Goal: Check status

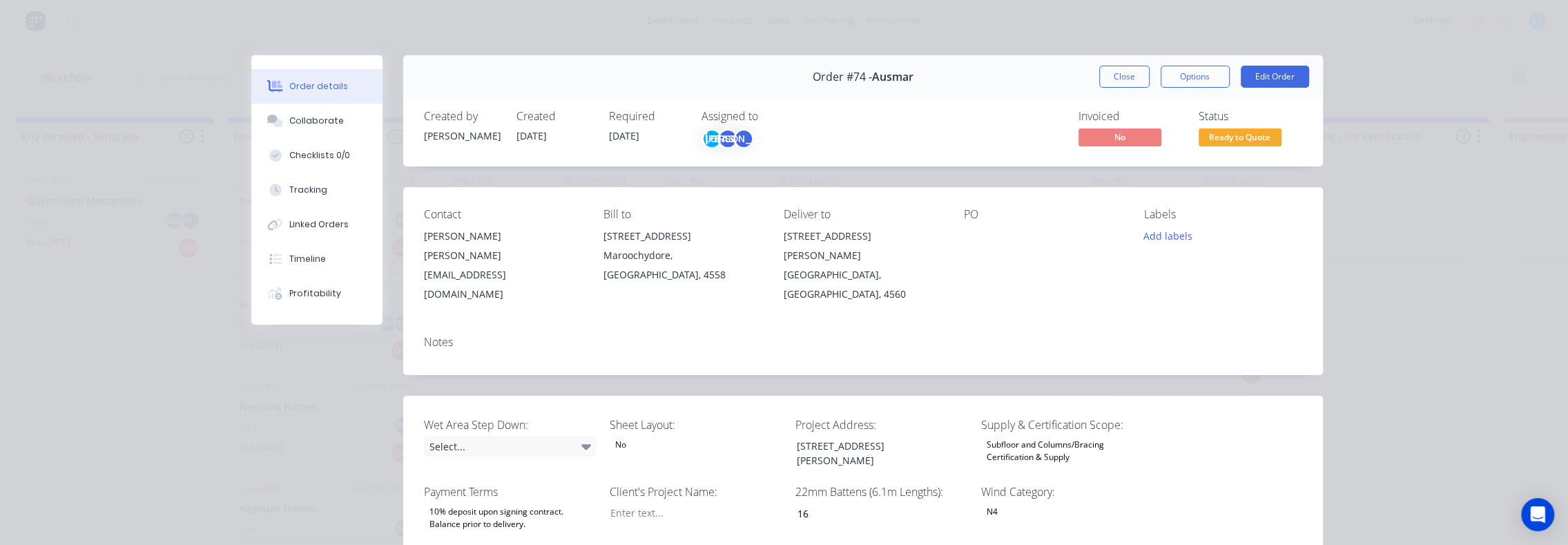
scroll to position [138, 0]
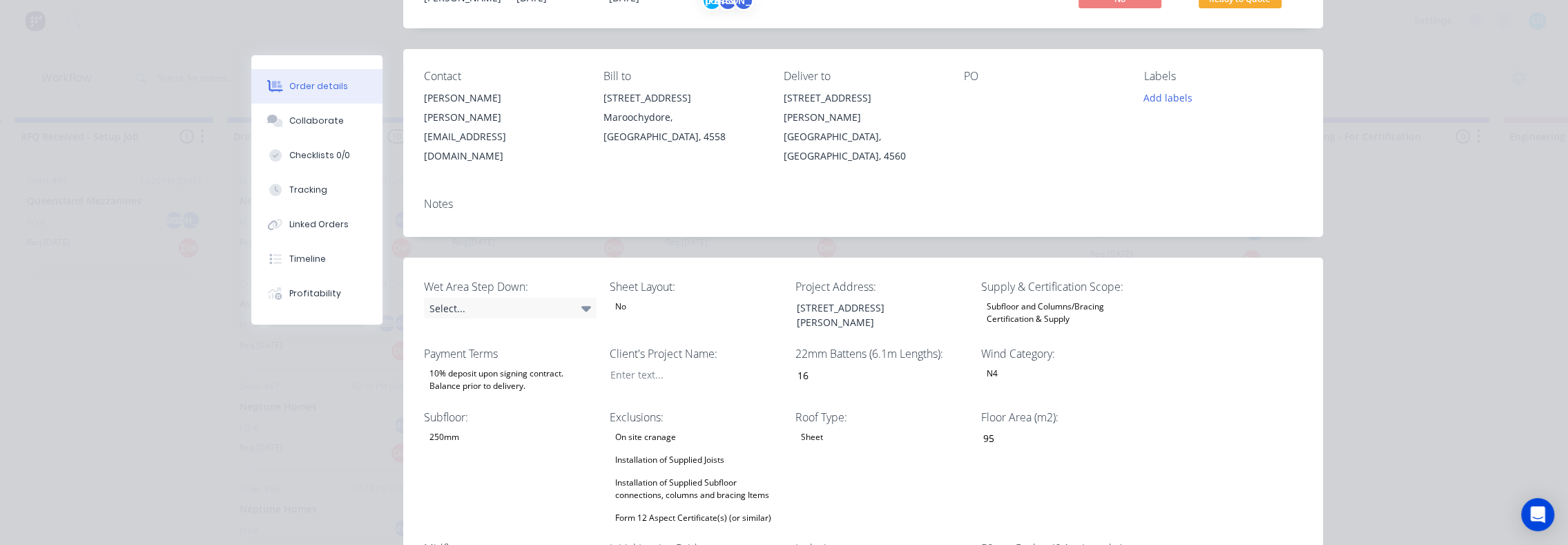
click at [148, 315] on div "Order details Collaborate Checklists 0/0 Tracking Linked Orders Timeline Profit…" at bounding box center [784, 272] width 1568 height 545
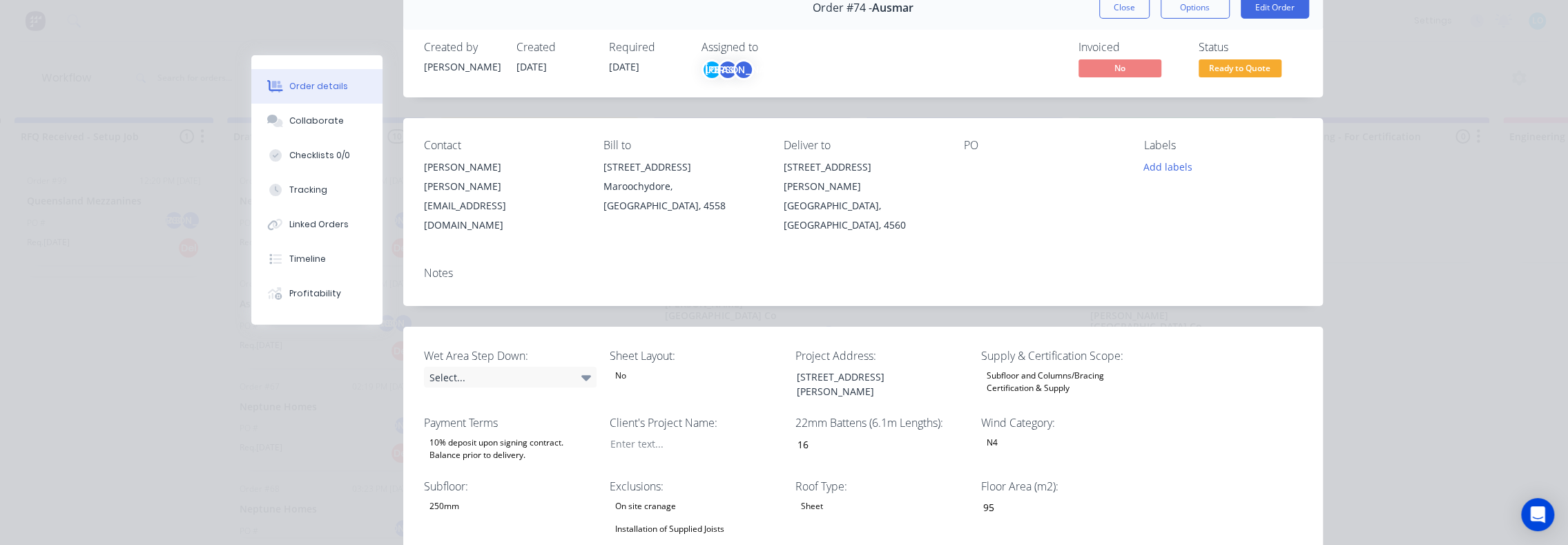
scroll to position [0, 0]
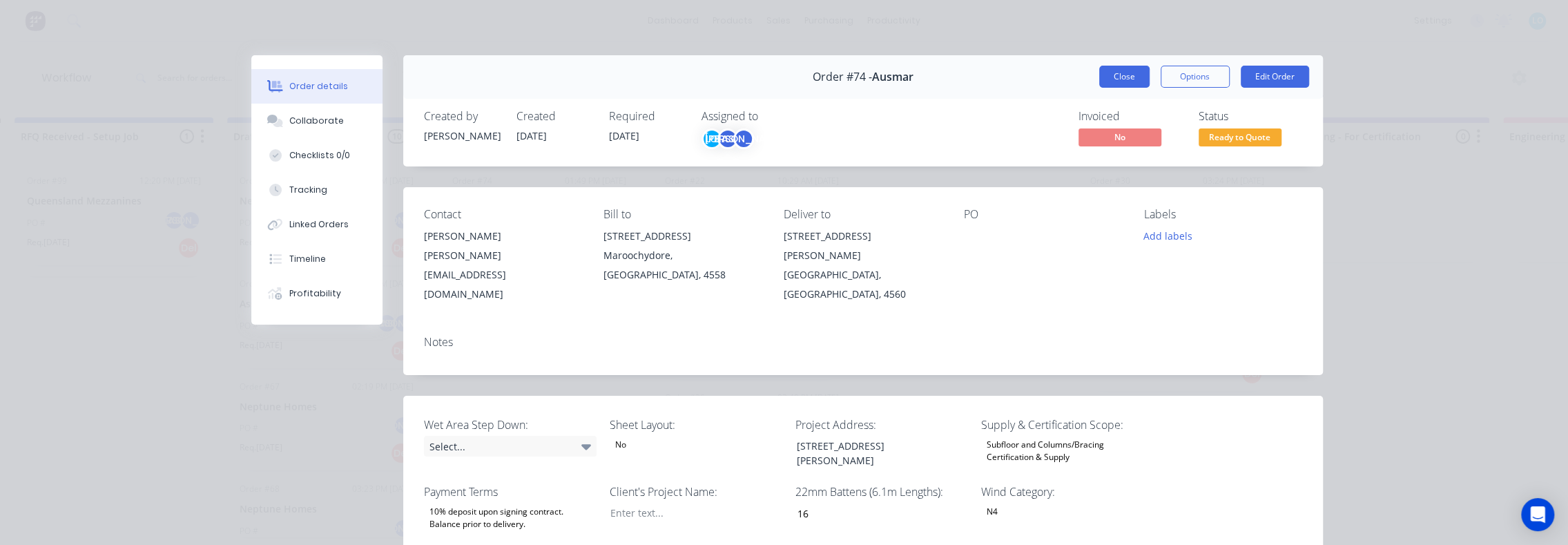
click at [1099, 81] on button "Close" at bounding box center [1124, 77] width 50 height 22
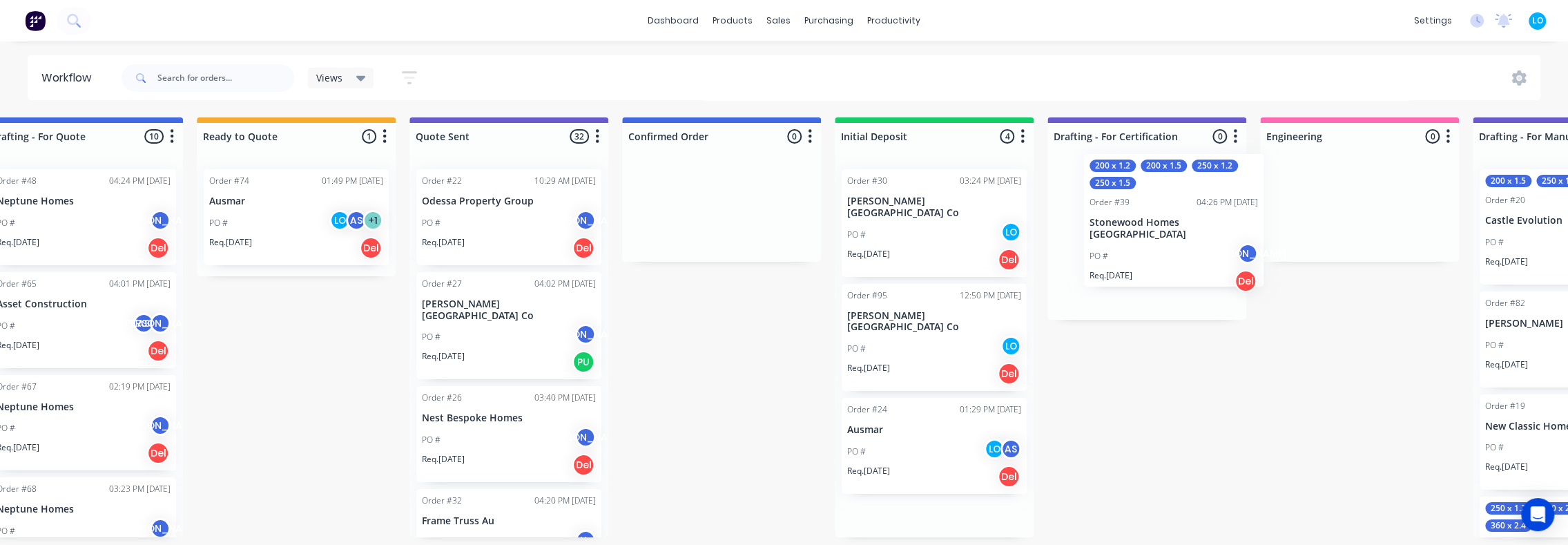
scroll to position [3, 474]
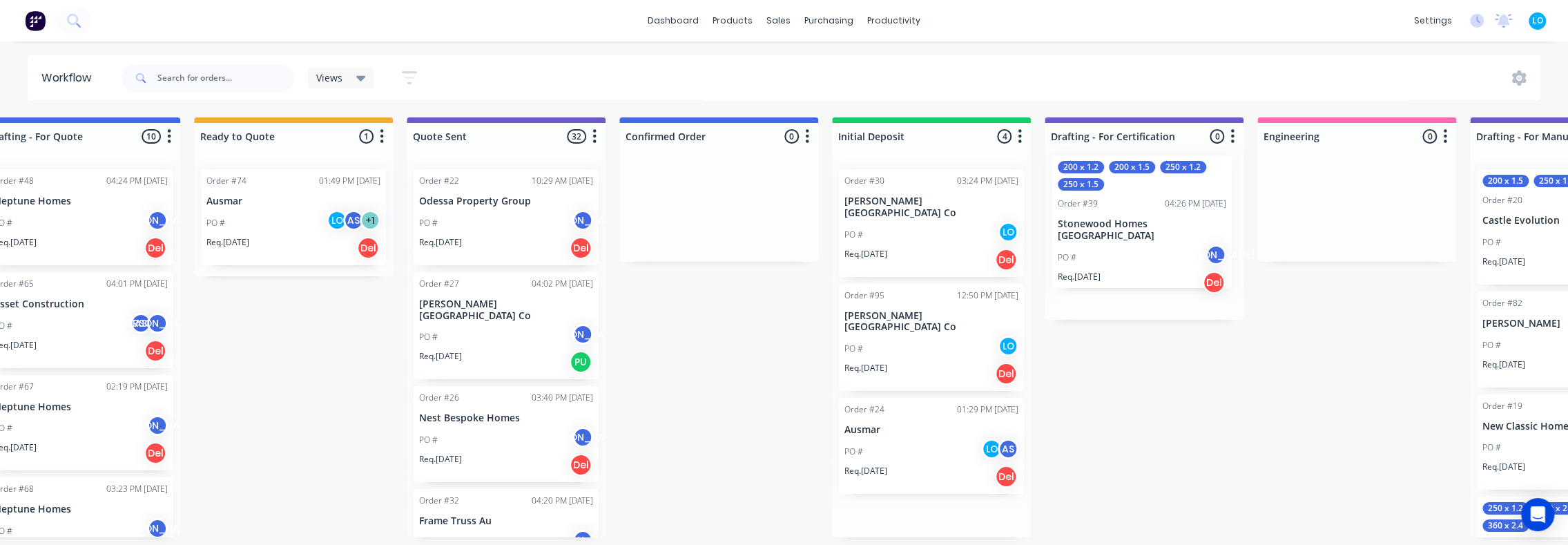
drag, startPoint x: 949, startPoint y: 469, endPoint x: 1125, endPoint y: 245, distance: 284.9
click at [1126, 247] on div "Submitted 0 Status colour #273444 hex #273444 Save Cancel Summaries Total order…" at bounding box center [1267, 327] width 3503 height 420
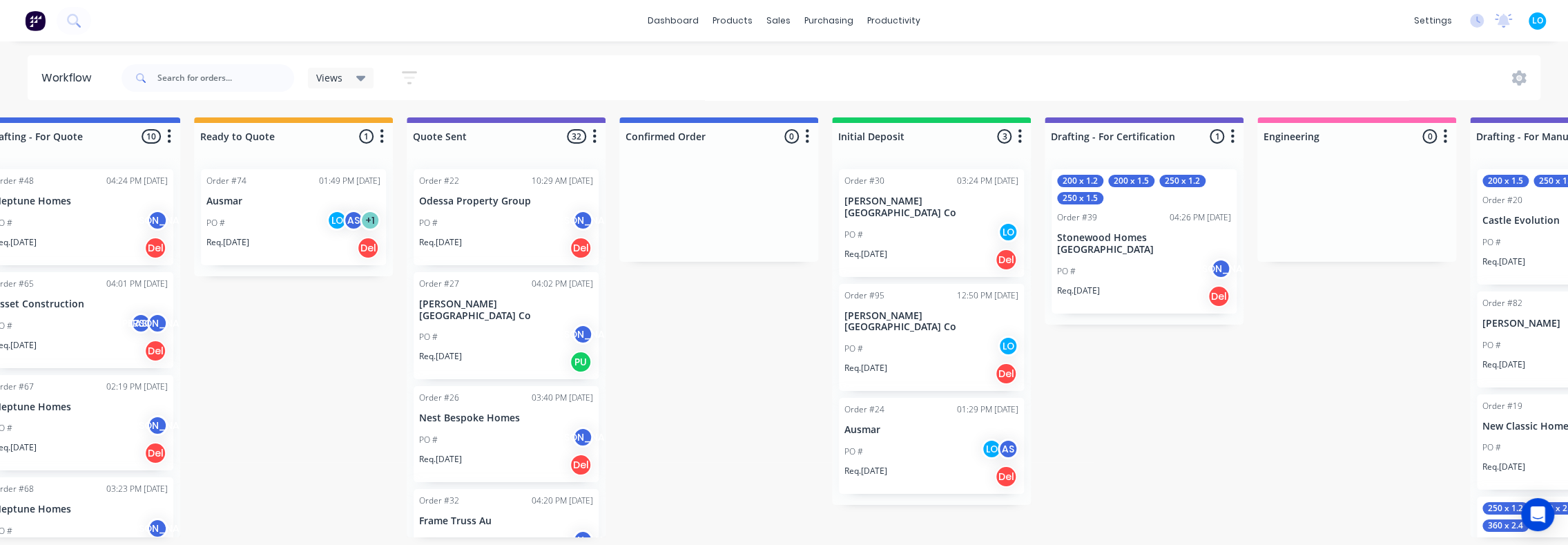
click at [918, 438] on div "PO # LO AS" at bounding box center [931, 451] width 174 height 26
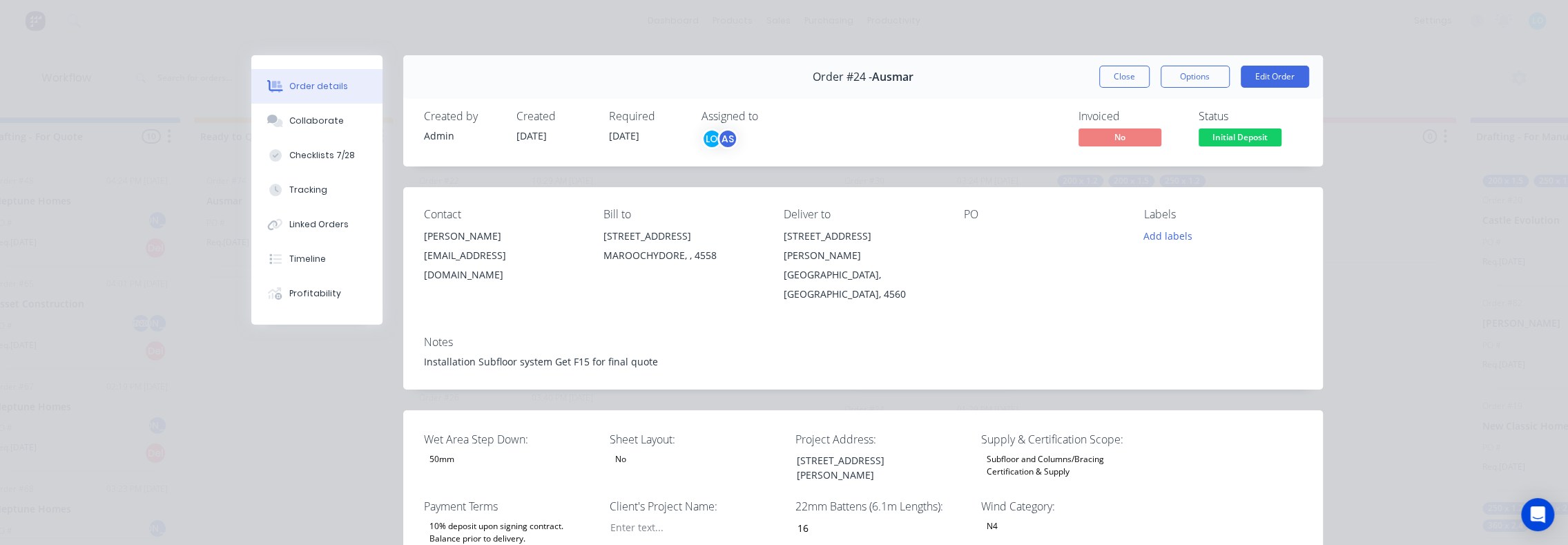
click at [182, 440] on div "Order details Collaborate Checklists 7/28 Tracking Linked Orders Timeline Profi…" at bounding box center [784, 272] width 1568 height 545
click at [1121, 72] on button "Close" at bounding box center [1124, 77] width 50 height 22
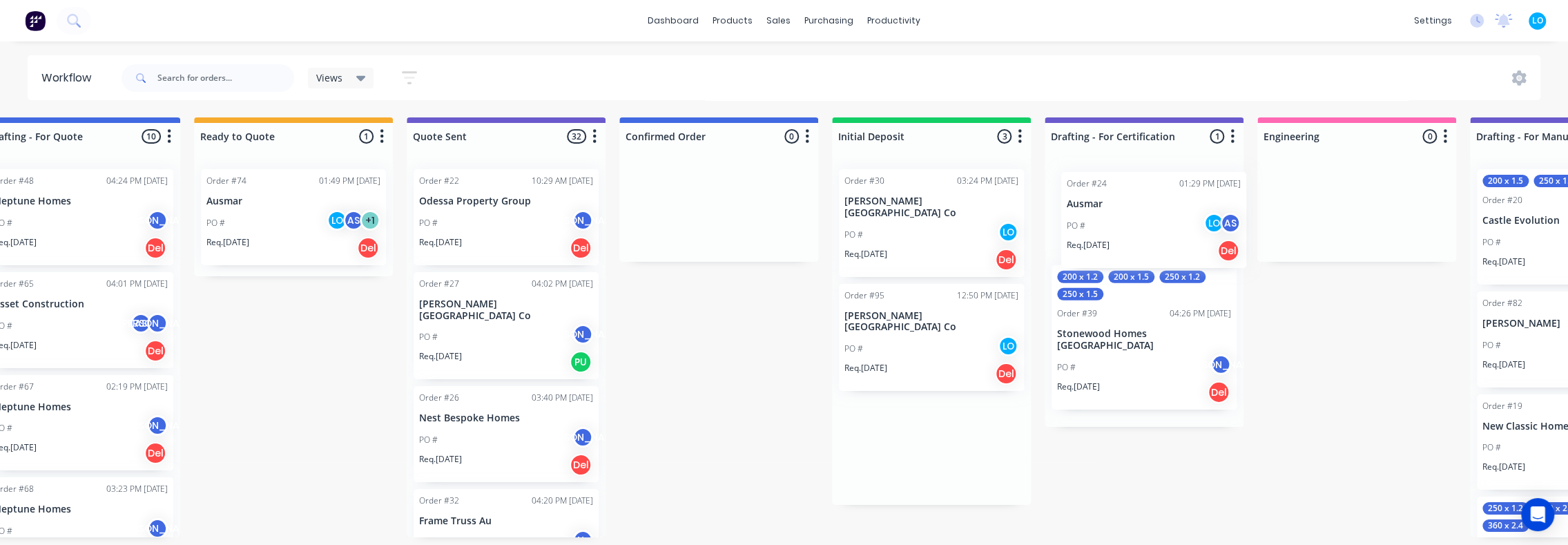
drag, startPoint x: 916, startPoint y: 414, endPoint x: 1145, endPoint y: 212, distance: 305.4
click at [1145, 212] on div "Submitted 0 Status colour #273444 hex #273444 Save Cancel Summaries Total order…" at bounding box center [1267, 327] width 3503 height 420
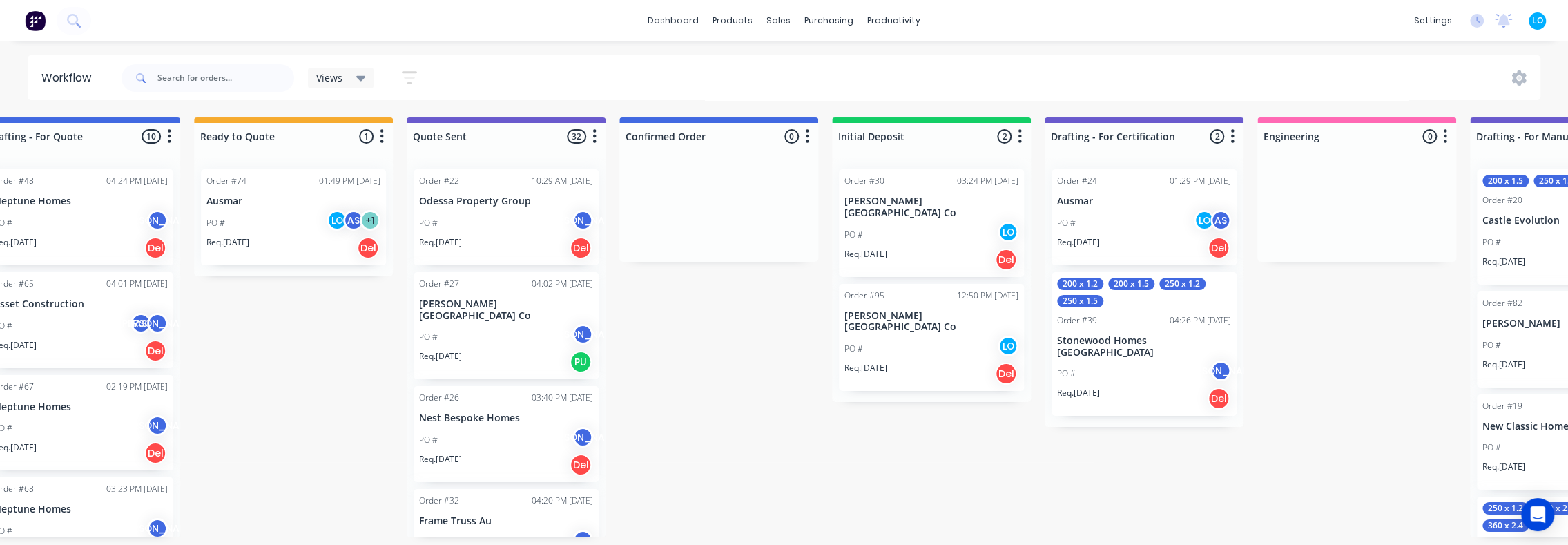
click at [917, 336] on div "PO # LO" at bounding box center [931, 349] width 174 height 26
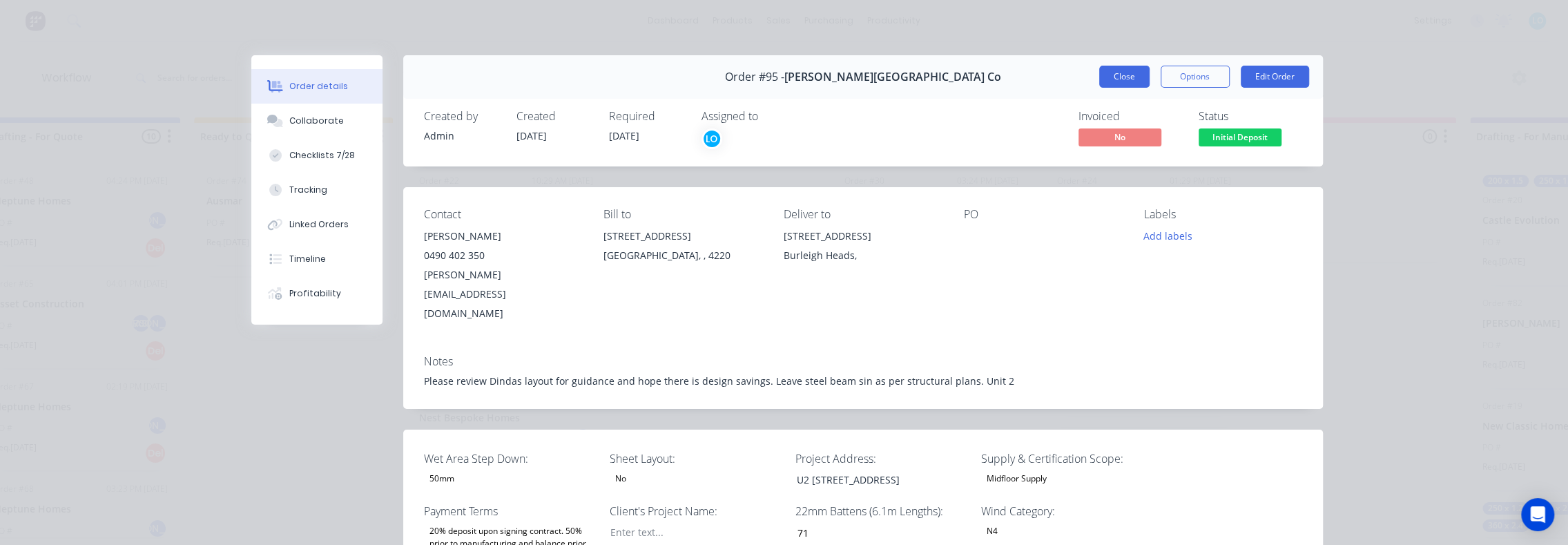
click at [1126, 72] on button "Close" at bounding box center [1124, 77] width 50 height 22
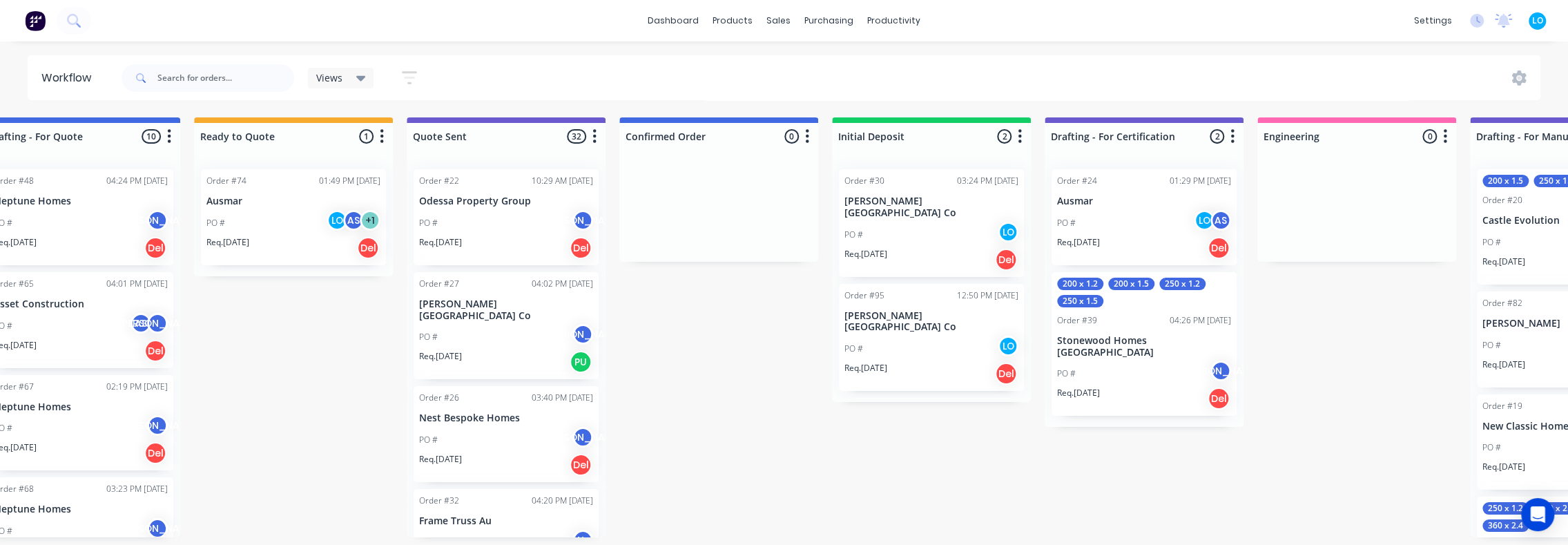
click at [904, 199] on p "[PERSON_NAME][GEOGRAPHIC_DATA] Co" at bounding box center [931, 207] width 174 height 23
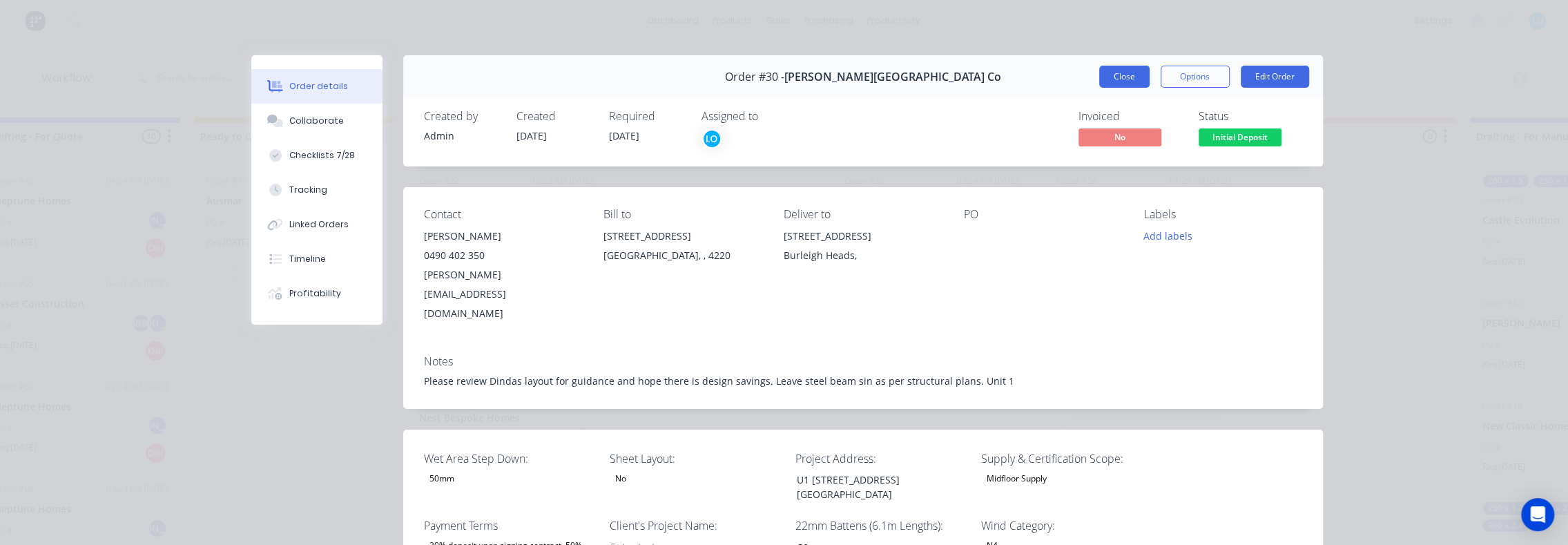
click at [1113, 72] on button "Close" at bounding box center [1124, 77] width 50 height 22
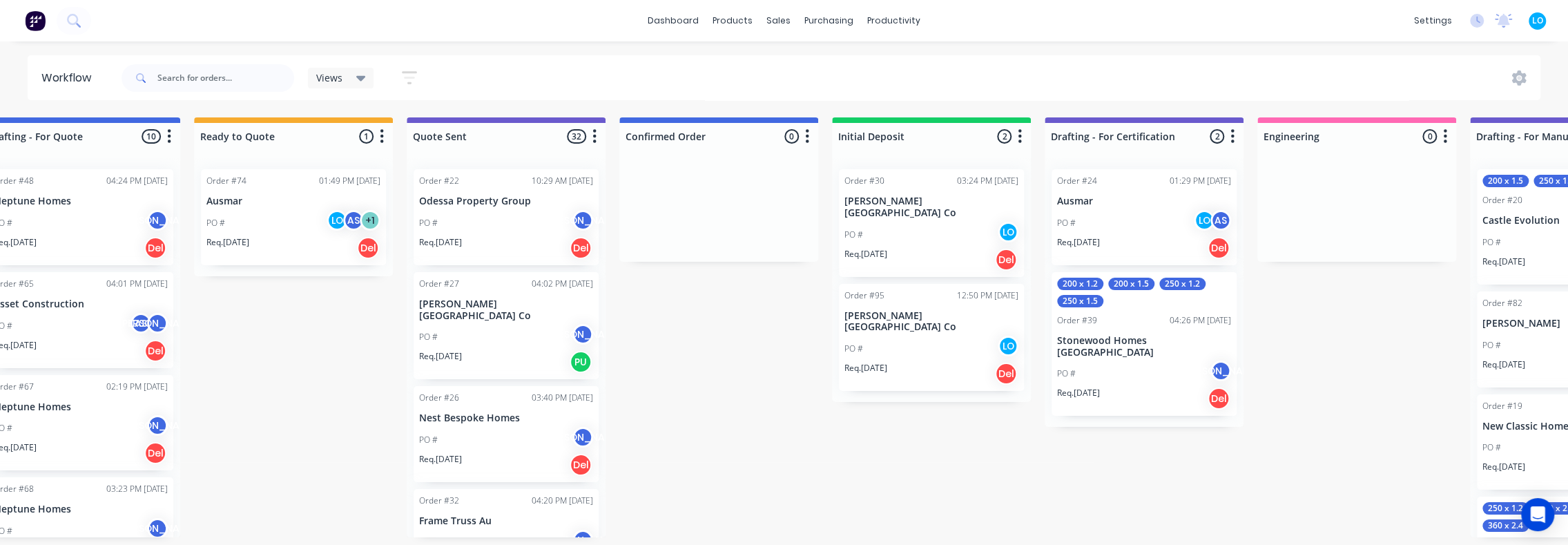
click at [1165, 218] on div "PO # LO AS" at bounding box center [1144, 223] width 174 height 26
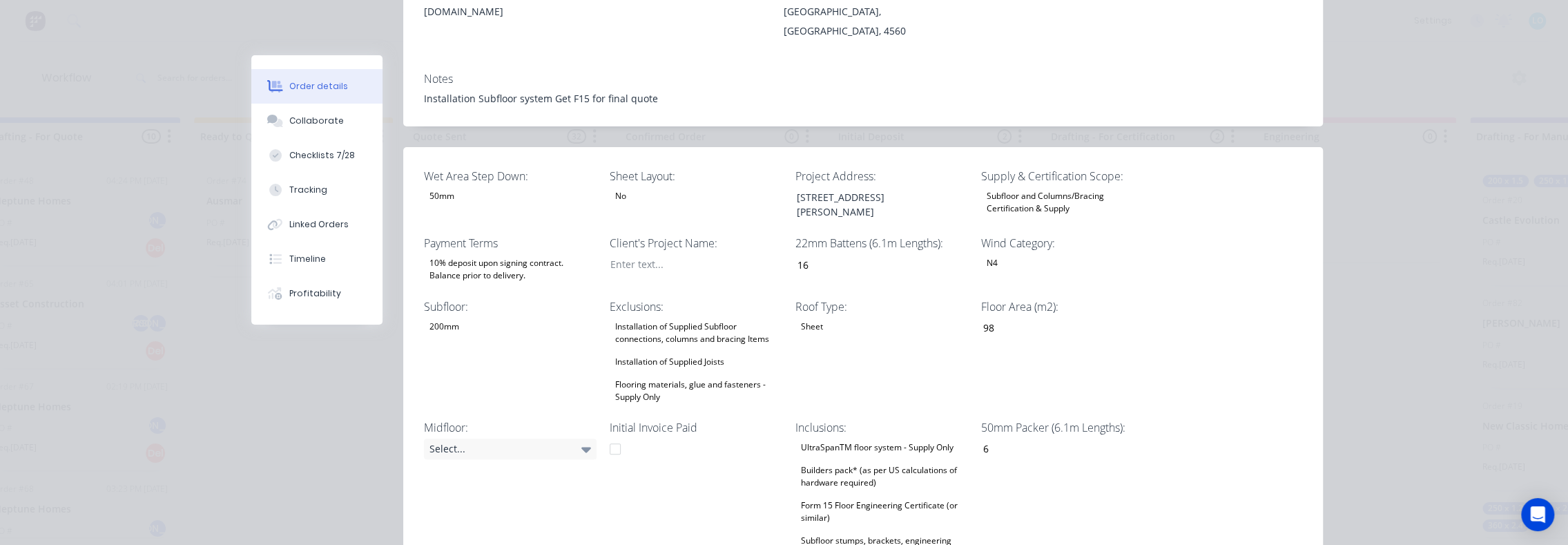
scroll to position [277, 0]
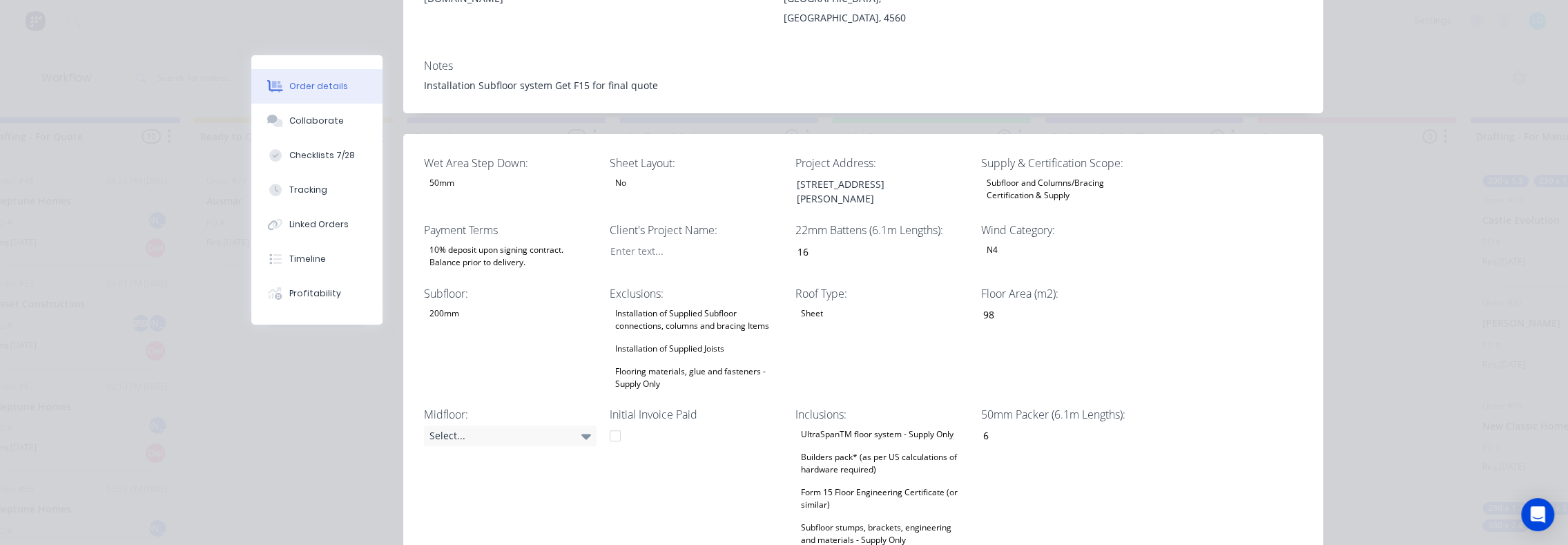
click at [608, 422] on div at bounding box center [615, 436] width 28 height 28
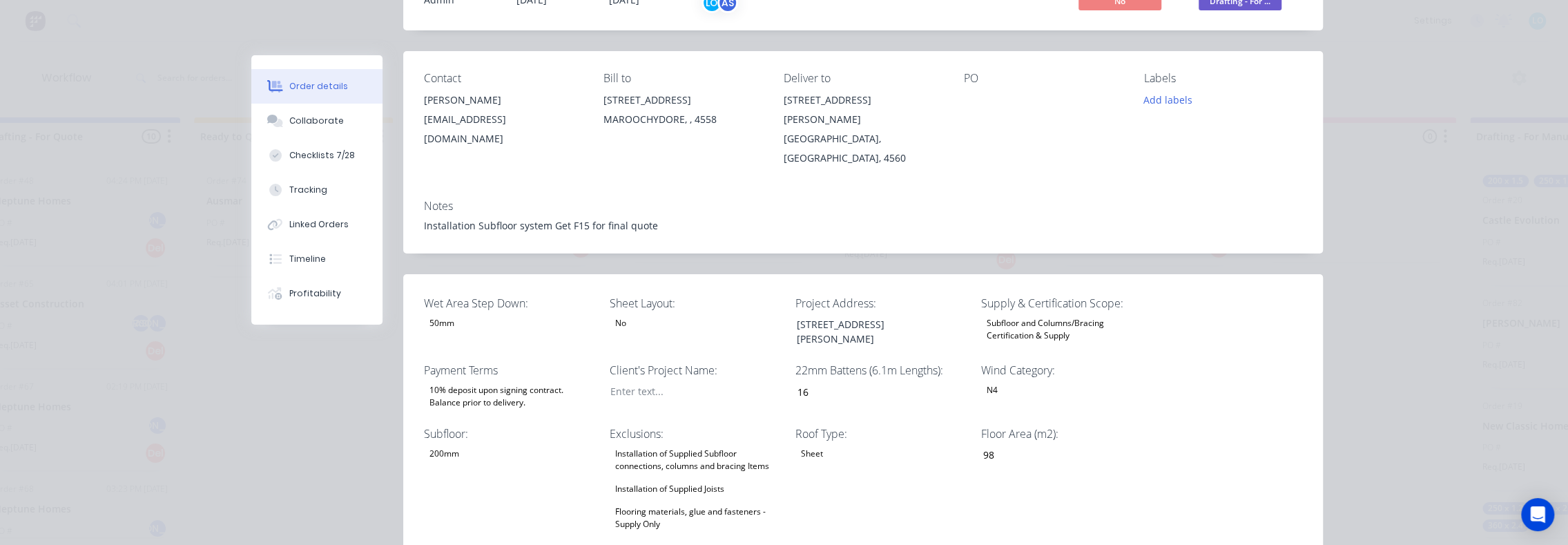
scroll to position [0, 0]
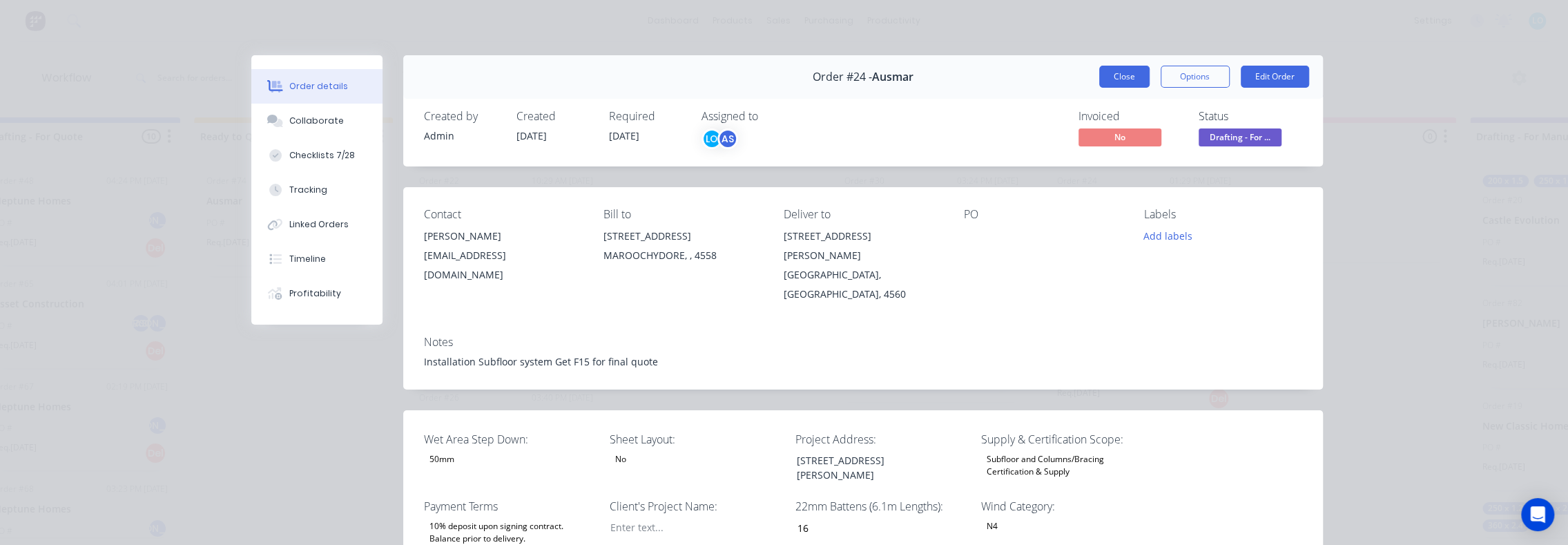
click at [1105, 75] on button "Close" at bounding box center [1124, 77] width 50 height 22
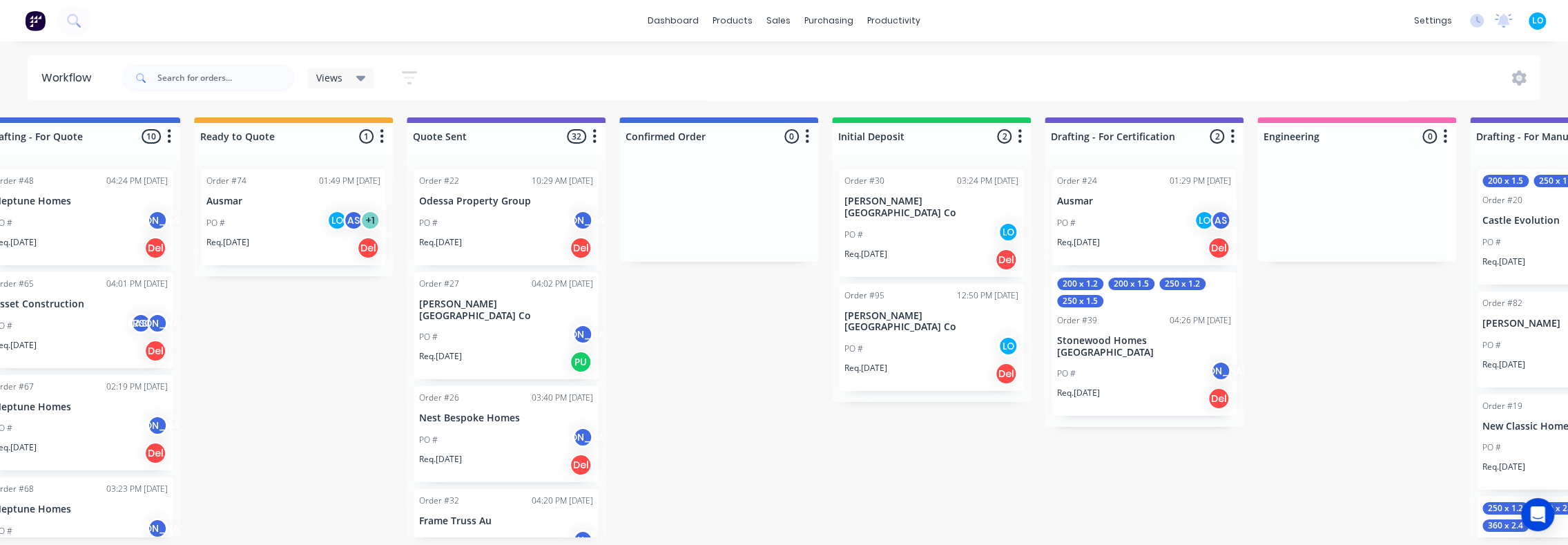
click at [914, 310] on p "[PERSON_NAME][GEOGRAPHIC_DATA] Co" at bounding box center [931, 322] width 174 height 23
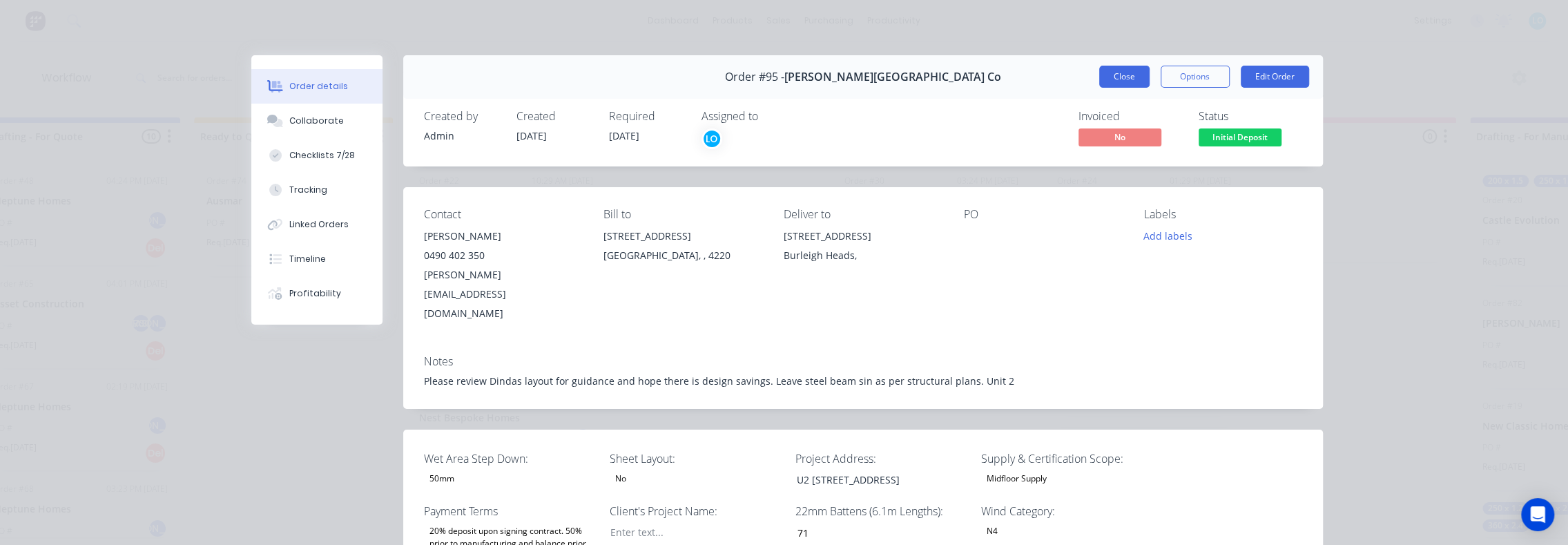
click at [1119, 75] on button "Close" at bounding box center [1124, 77] width 50 height 22
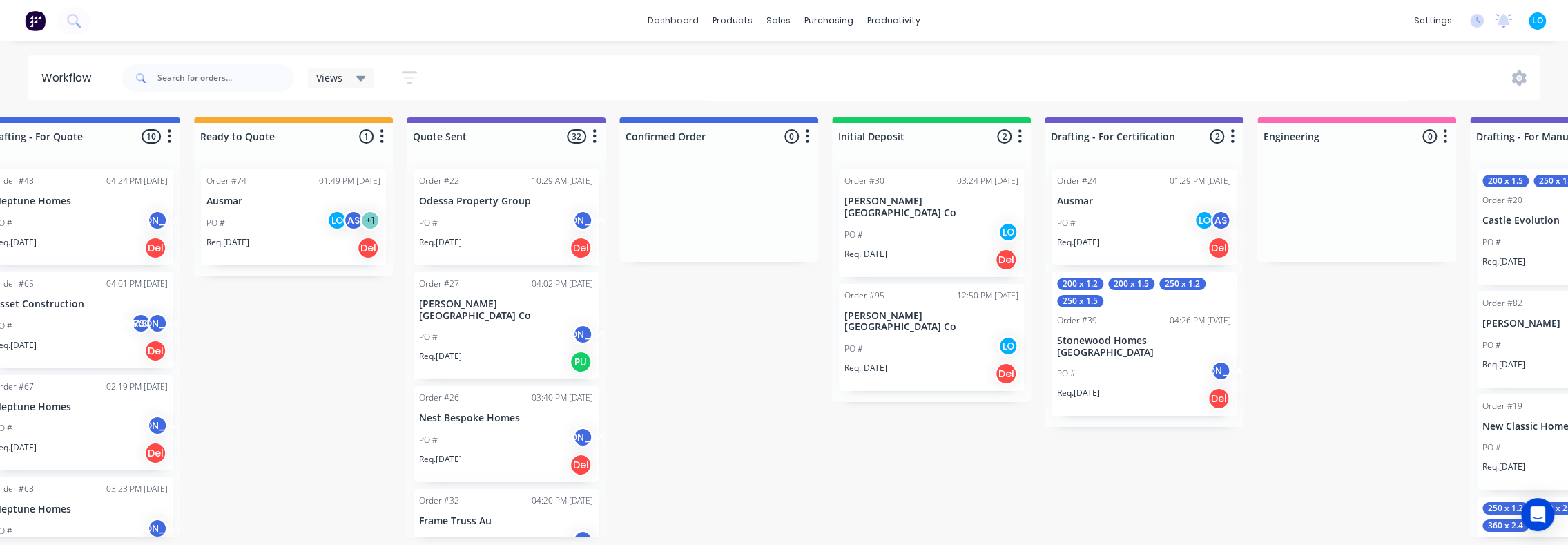
click at [1092, 361] on div "PO # JO" at bounding box center [1144, 374] width 174 height 26
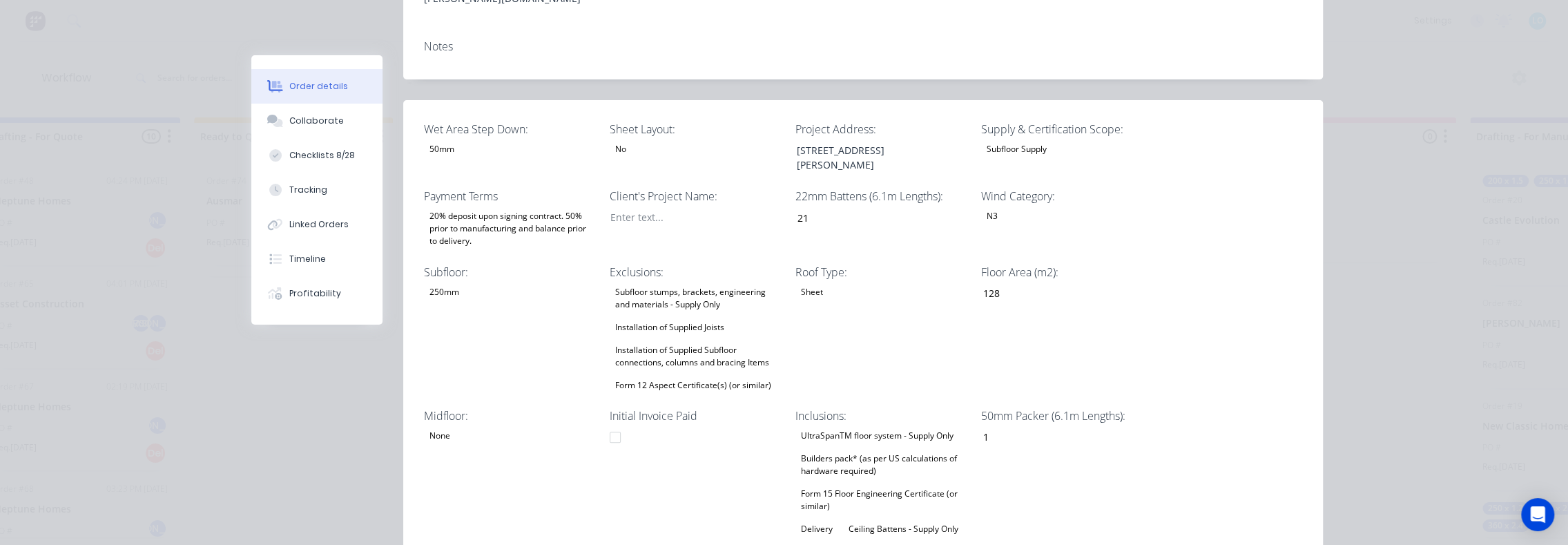
scroll to position [345, 0]
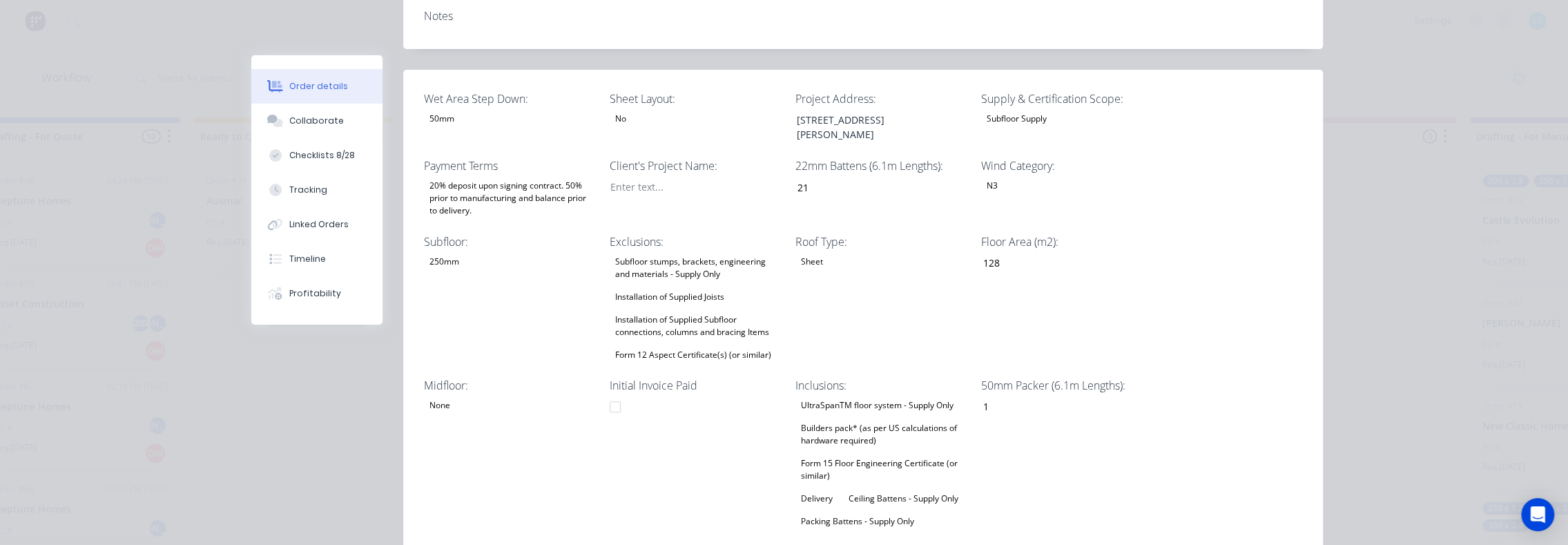
click at [607, 393] on div at bounding box center [615, 407] width 28 height 28
click at [1456, 263] on div "Order details Collaborate Checklists 8/28 Tracking Linked Orders Timeline Profi…" at bounding box center [784, 272] width 1568 height 545
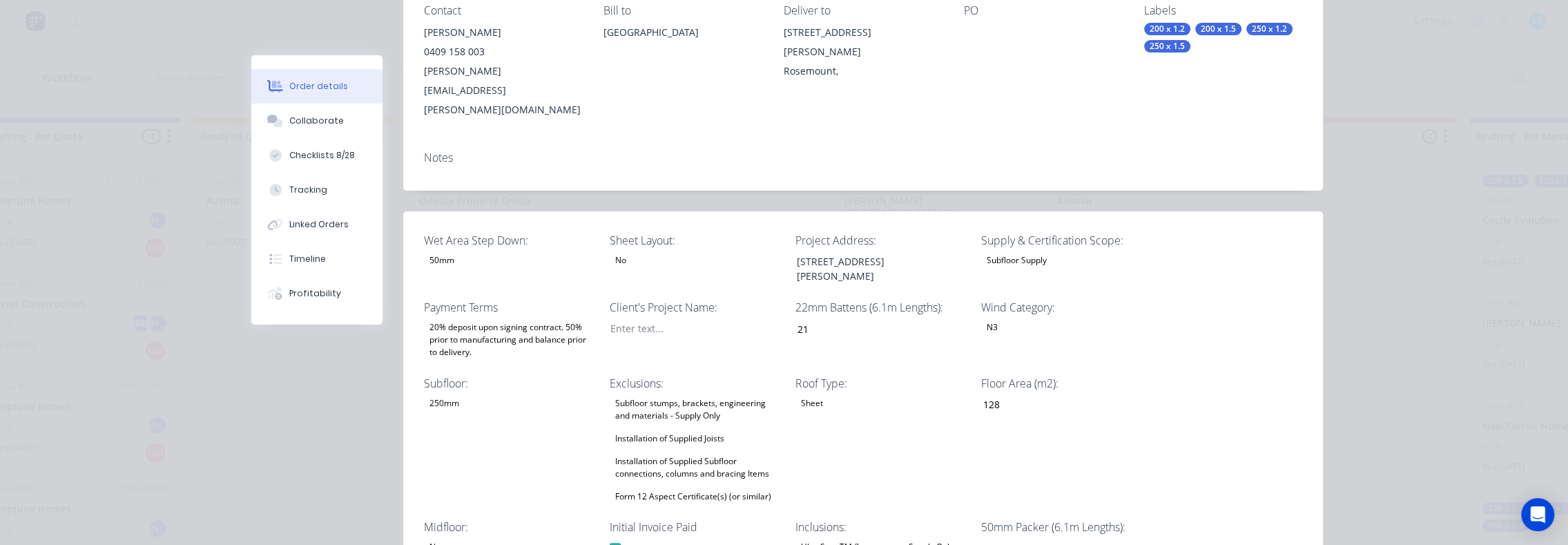
scroll to position [0, 0]
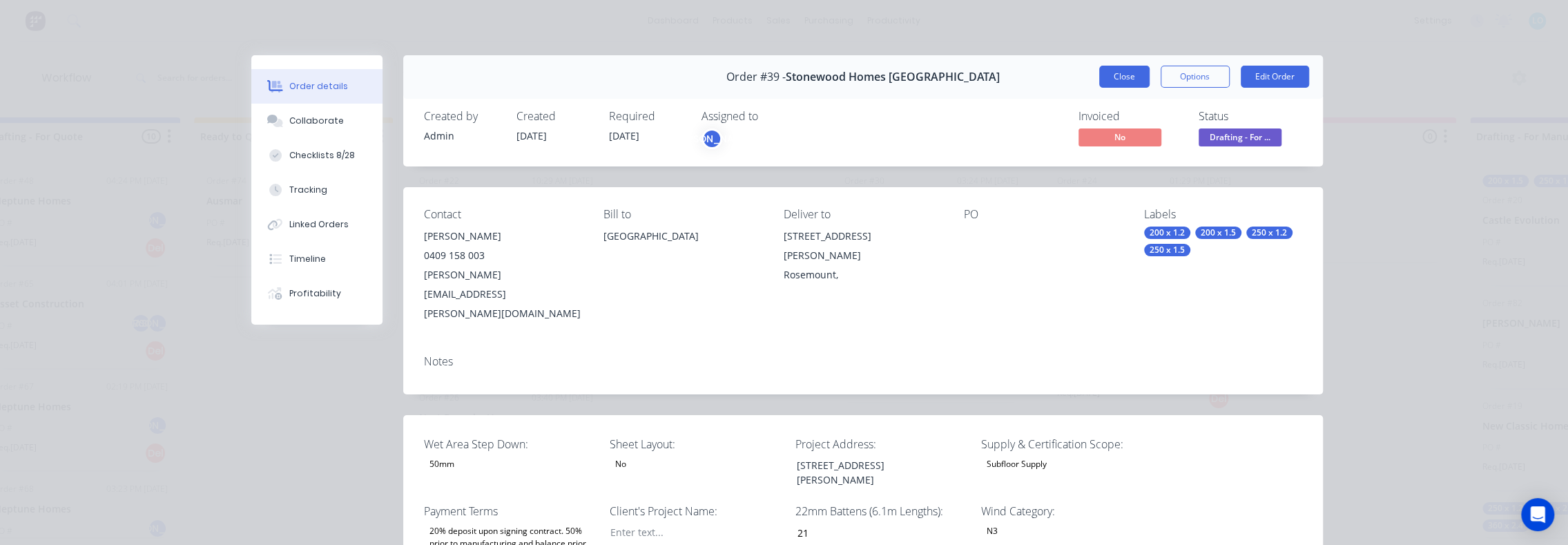
click at [1121, 72] on button "Close" at bounding box center [1124, 77] width 50 height 22
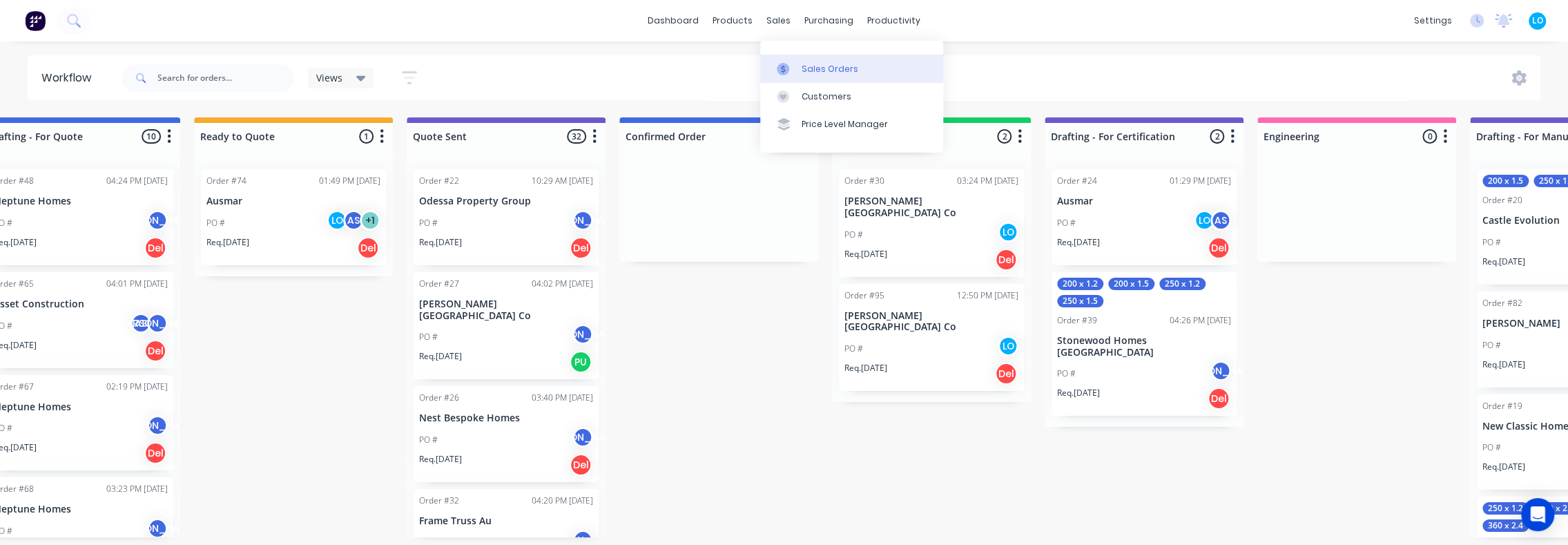
click at [788, 67] on icon at bounding box center [783, 69] width 12 height 12
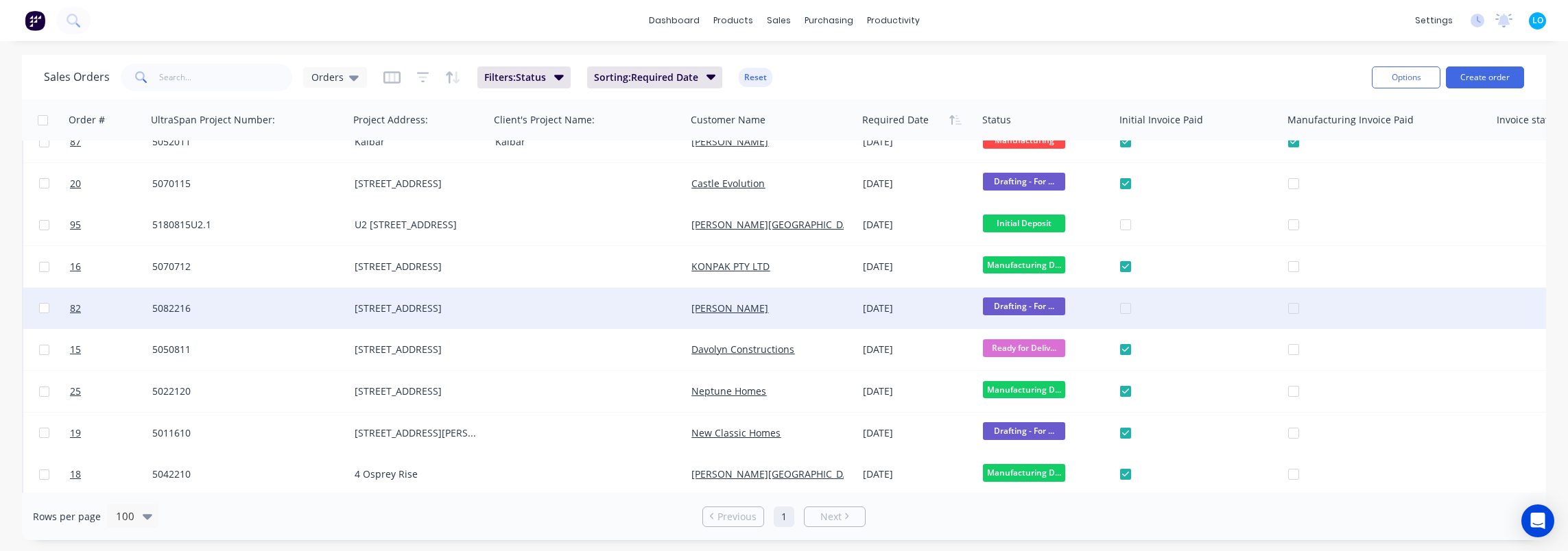
scroll to position [488, 0]
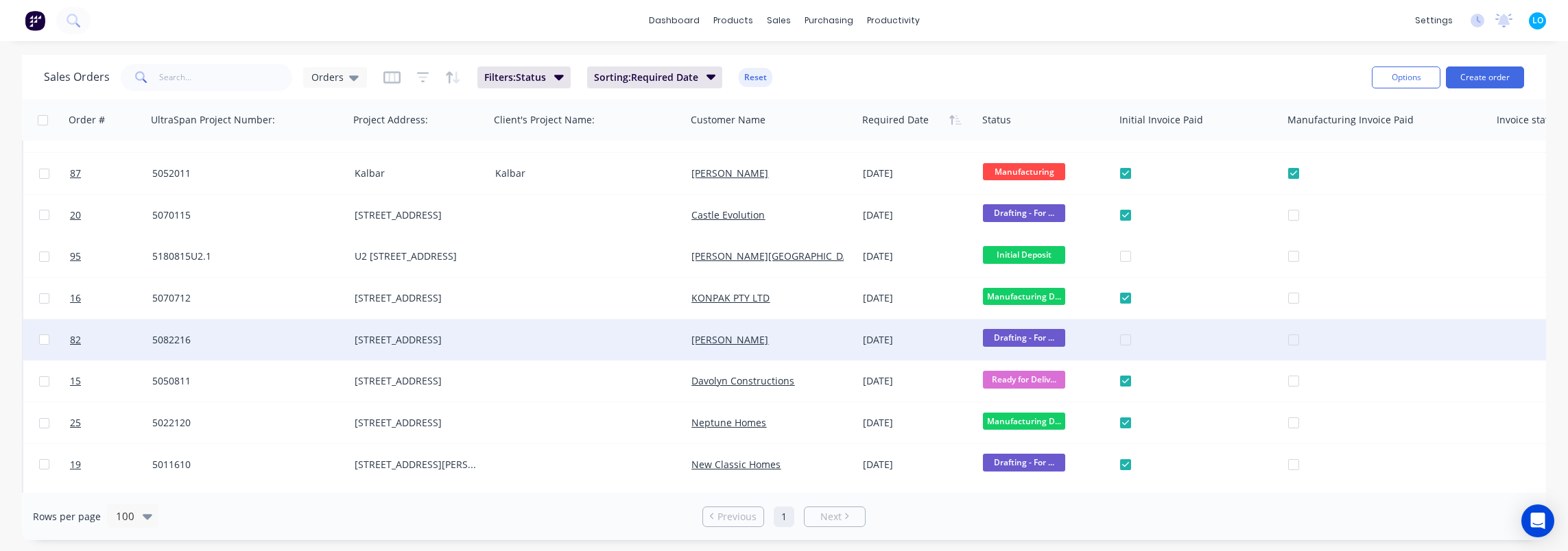
click at [1122, 340] on div at bounding box center [1203, 340] width 168 height 41
